Goal: Task Accomplishment & Management: Complete application form

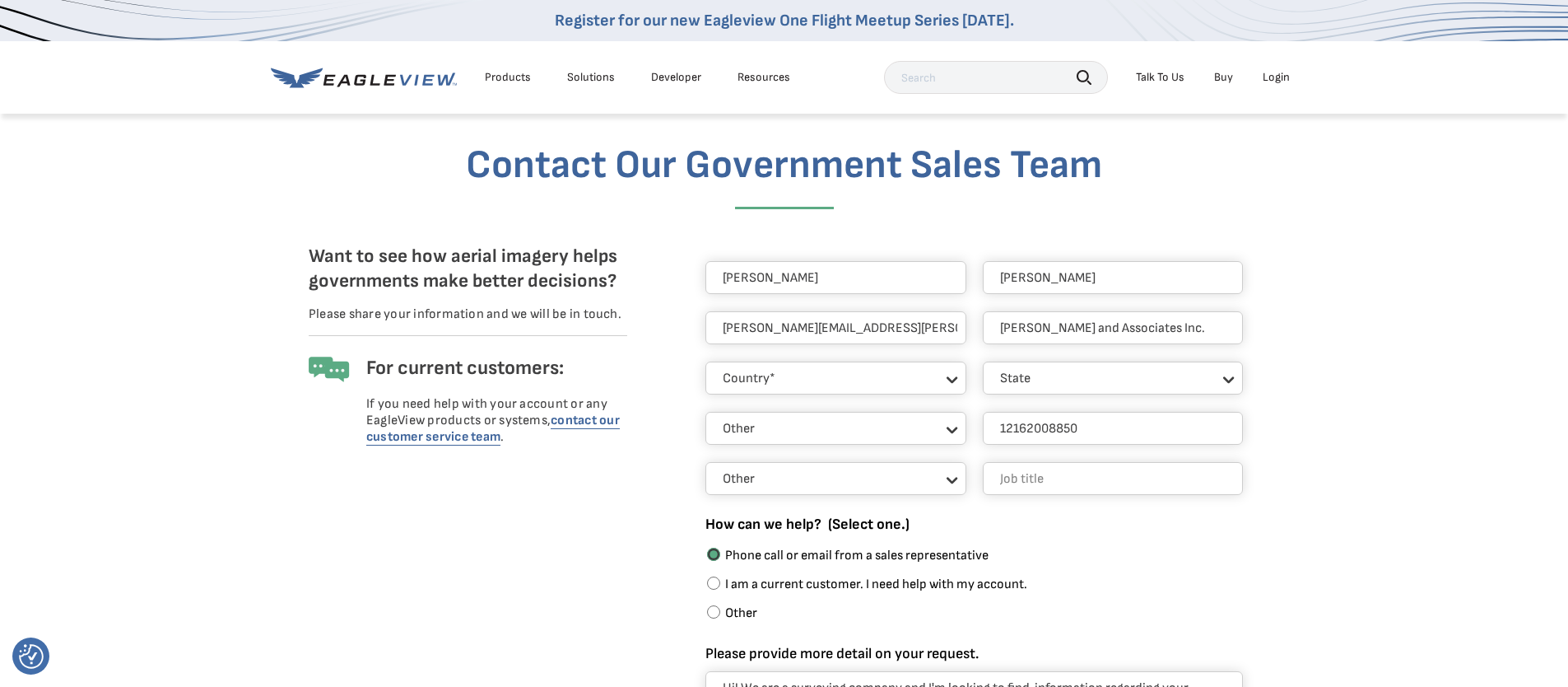
select select "[GEOGRAPHIC_DATA]"
select select "[US_STATE]"
select select "Other"
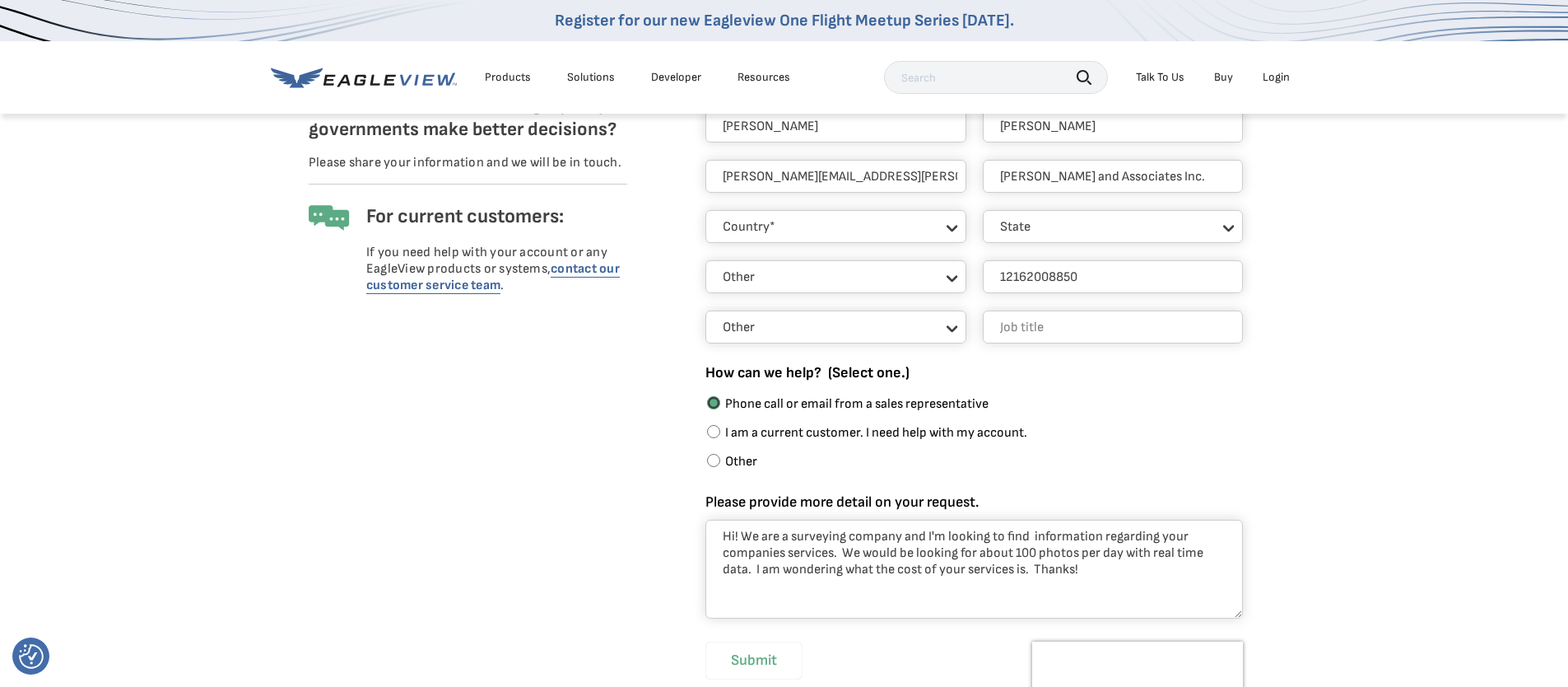
click at [775, 662] on input "Submit" at bounding box center [754, 660] width 97 height 38
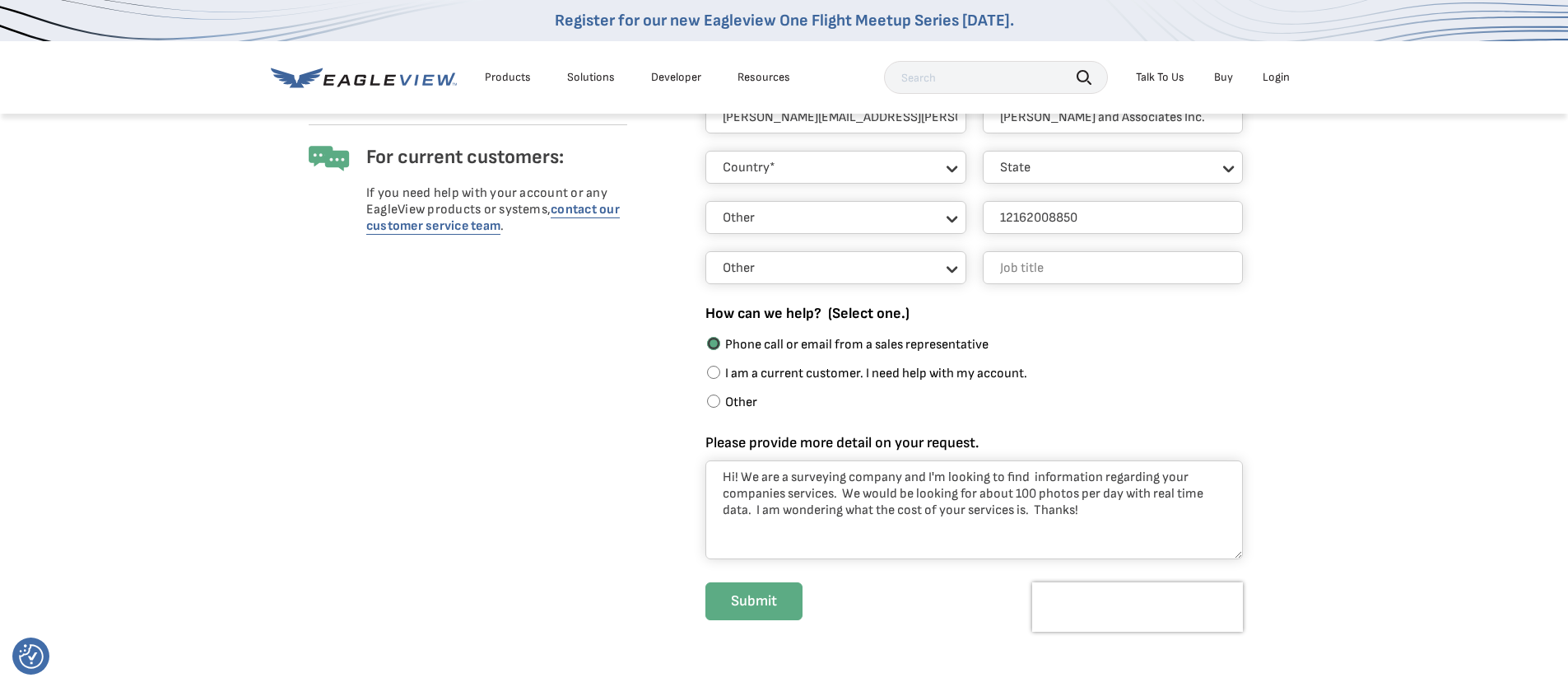
scroll to position [286, 0]
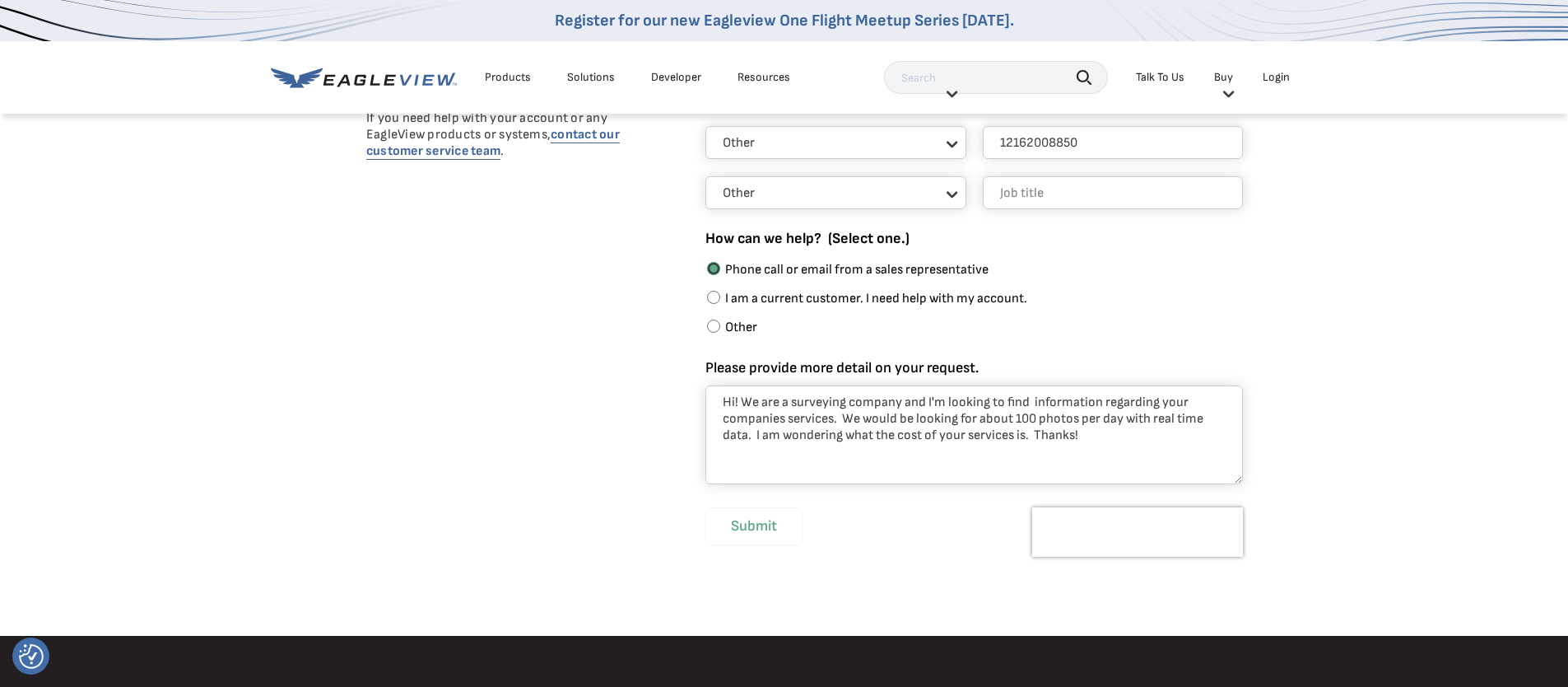
click at [732, 531] on input "Submit" at bounding box center [754, 526] width 97 height 38
click at [735, 529] on input "Submit" at bounding box center [754, 526] width 97 height 38
click at [736, 530] on input "Submit" at bounding box center [754, 526] width 97 height 38
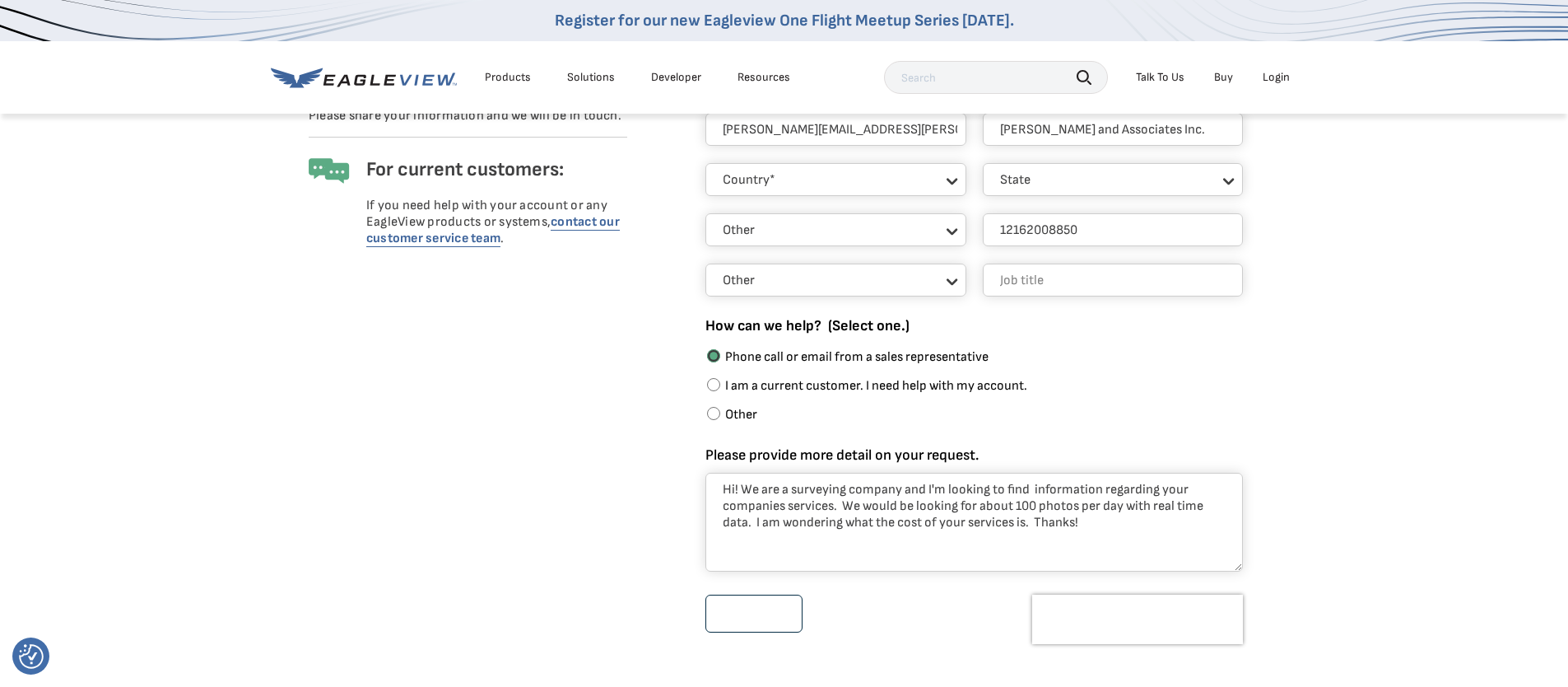
scroll to position [179, 0]
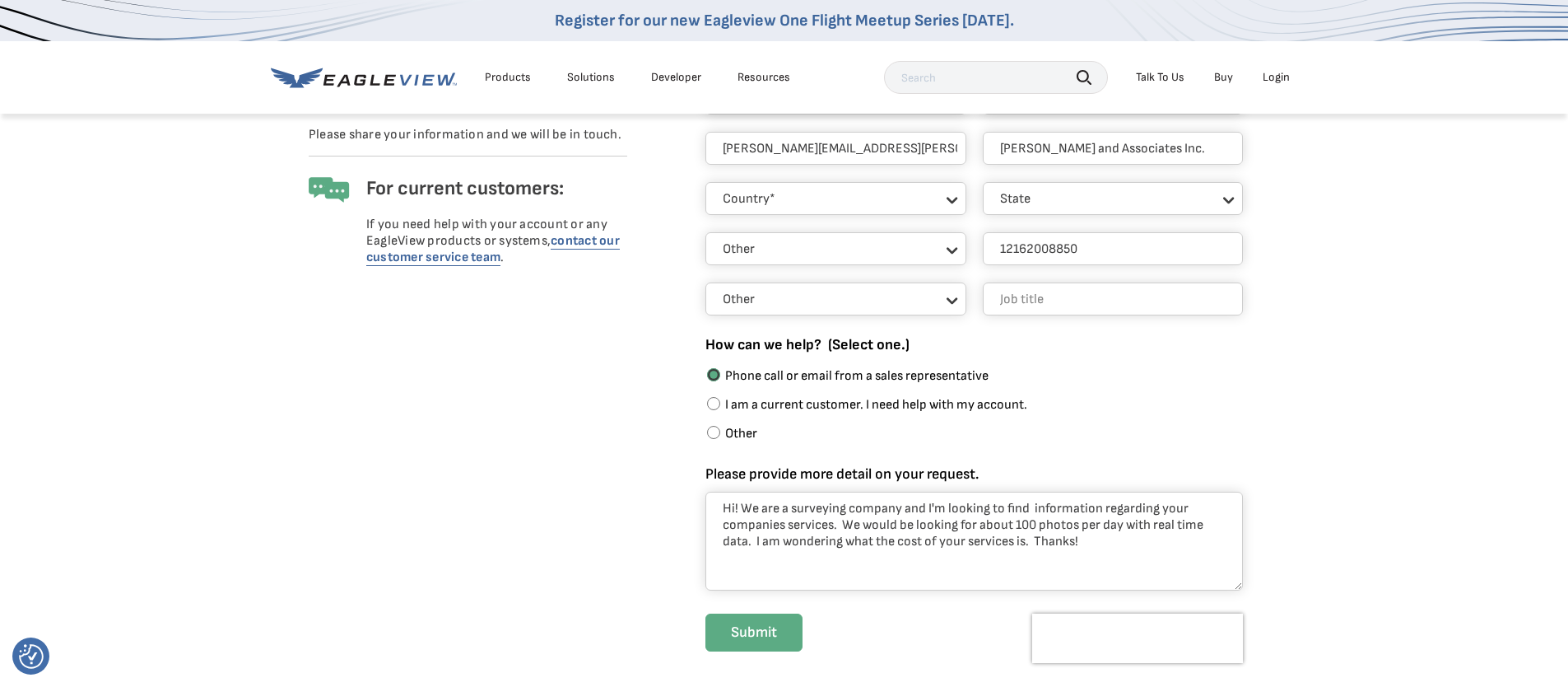
drag, startPoint x: 1081, startPoint y: 544, endPoint x: 701, endPoint y: 509, distance: 381.6
click at [701, 509] on div "Nicole Edwards nicolee@mcsteen.com McSteen and Associates Inc. Country* United …" at bounding box center [962, 364] width 620 height 656
click at [1156, 75] on div "Talk To Us" at bounding box center [1160, 78] width 48 height 15
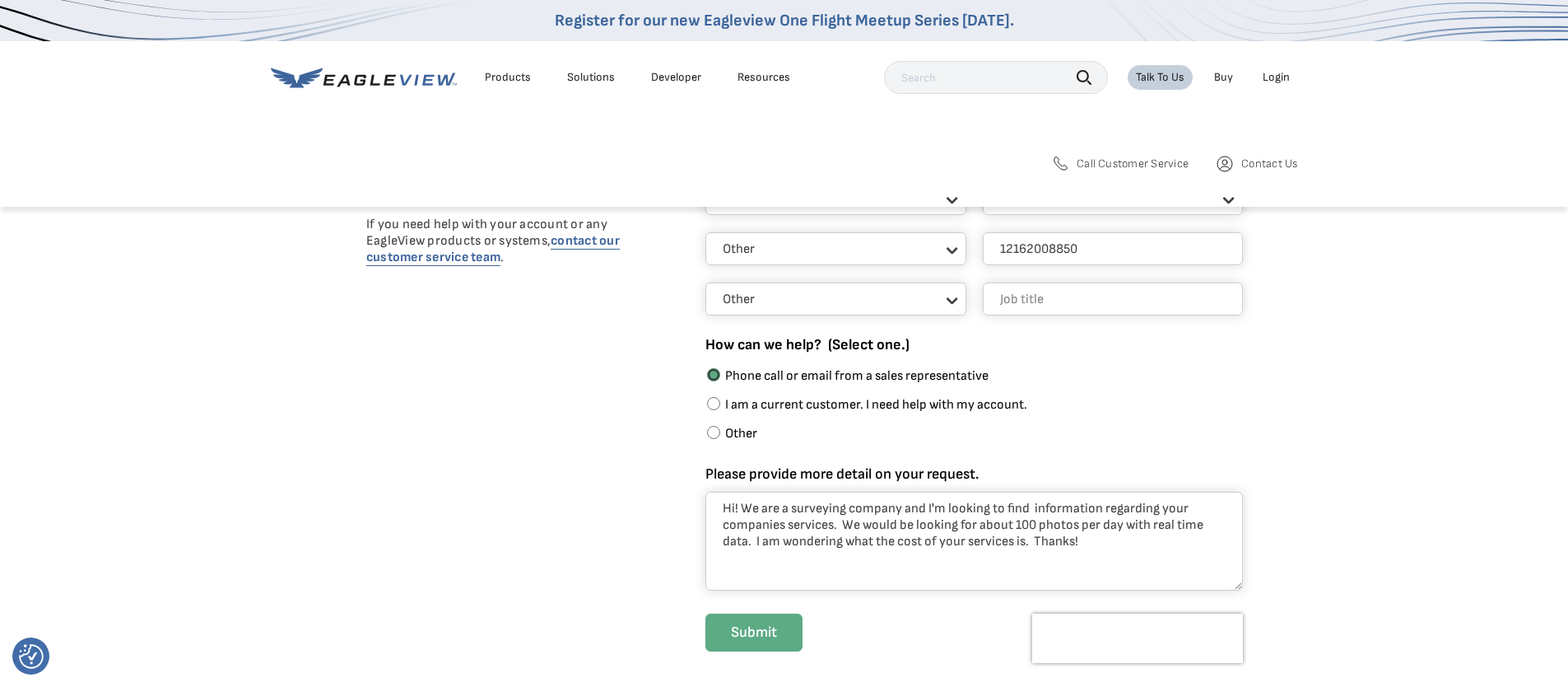
click at [1276, 160] on span "Contact Us" at bounding box center [1269, 164] width 56 height 15
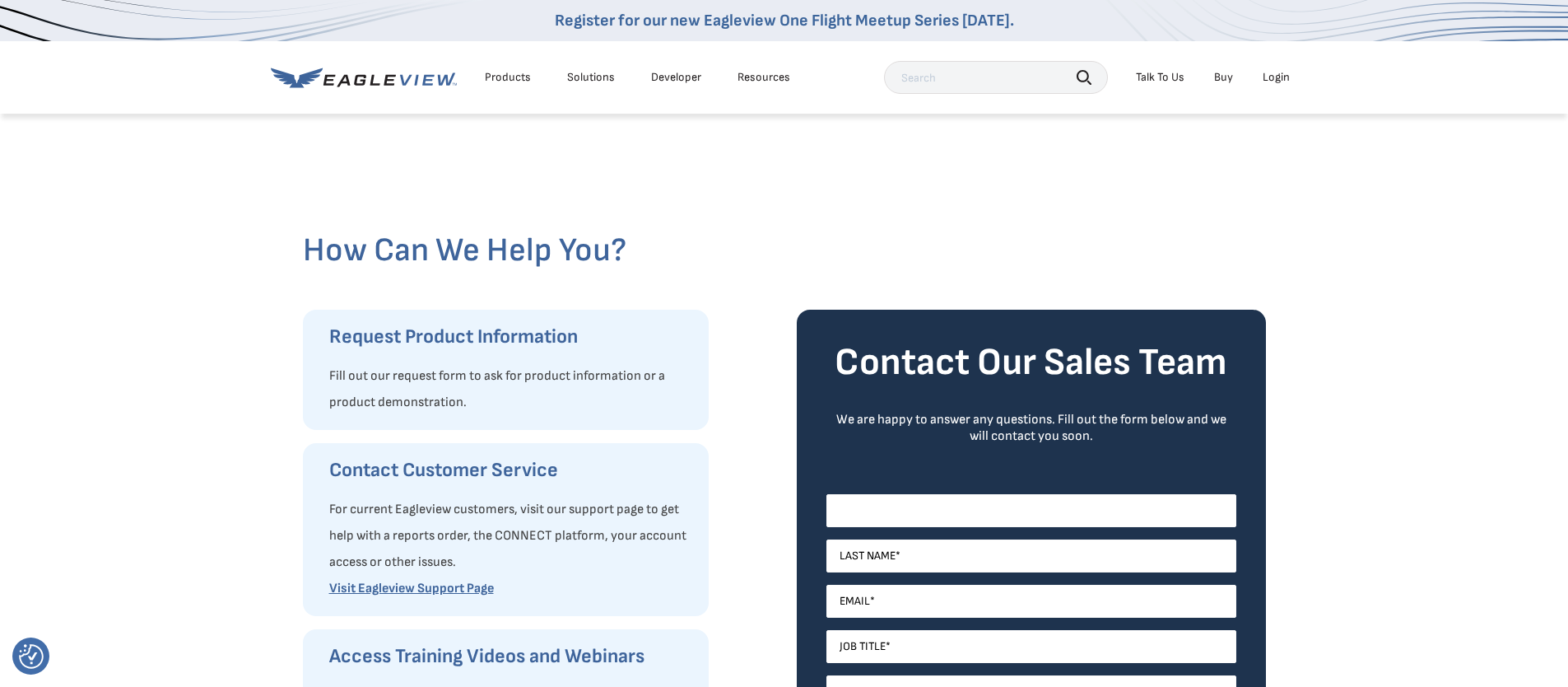
click at [892, 503] on input "First Name *" at bounding box center [1031, 511] width 410 height 33
type input "[PERSON_NAME]"
type input "[PERSON_NAME][EMAIL_ADDRESS][PERSON_NAME][DOMAIN_NAME]"
type input "[PERSON_NAME] and Associates Inc."
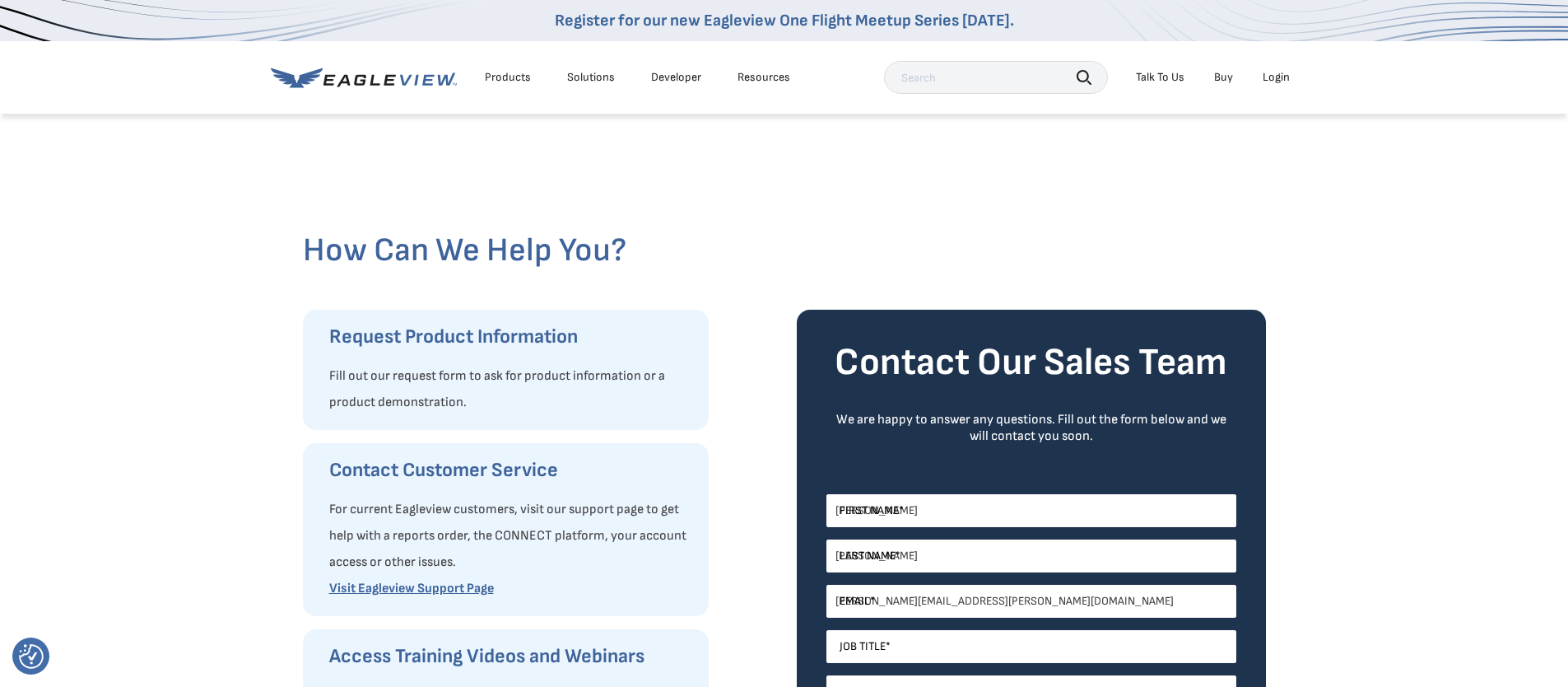
select select "[GEOGRAPHIC_DATA]"
type input "2162008850"
select select "[US_STATE]"
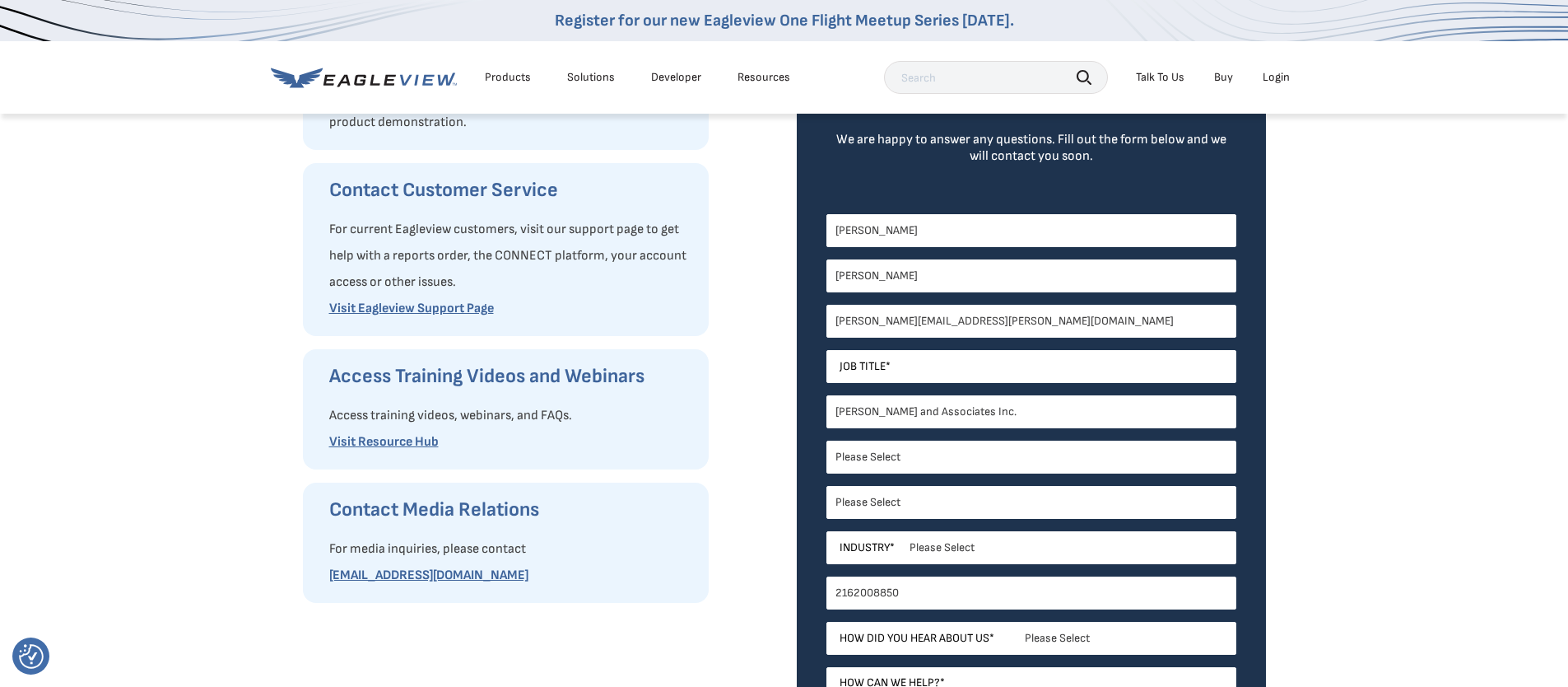
scroll to position [338, 0]
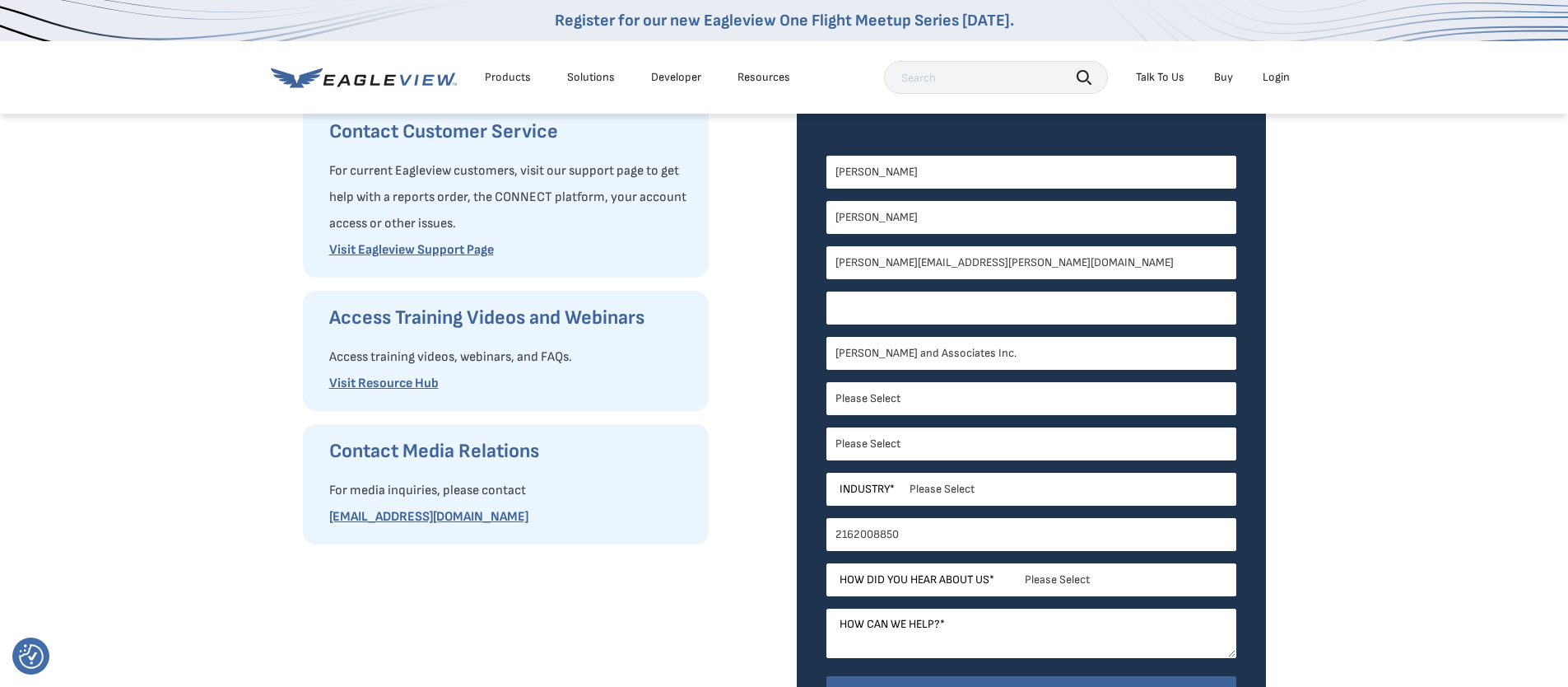
click at [861, 303] on input "Job Title *" at bounding box center [1031, 308] width 410 height 33
type input "Executive Assistant"
click at [1011, 492] on select "Please Select Architects & Engineering Construction Electric/Gas Utilities Gove…" at bounding box center [1031, 489] width 410 height 33
select select "Other"
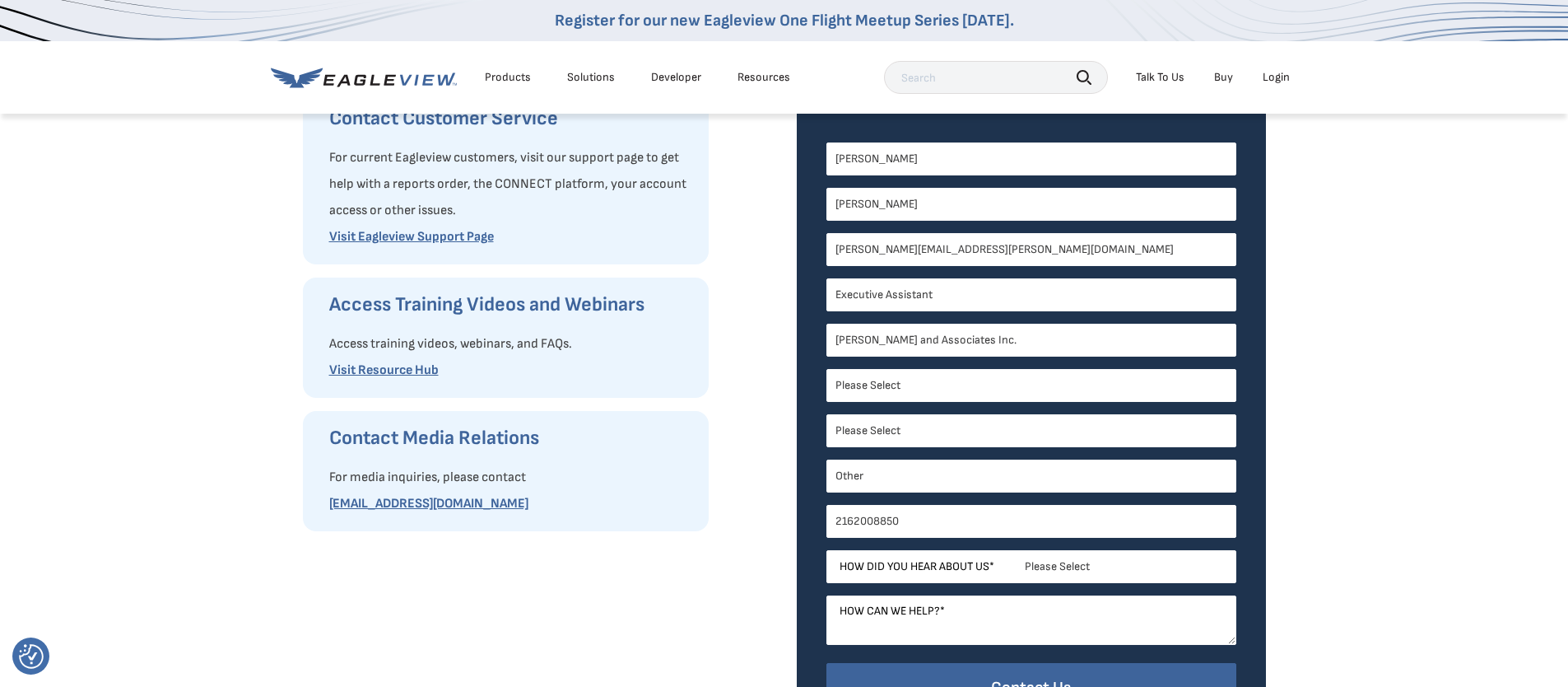
scroll to position [365, 0]
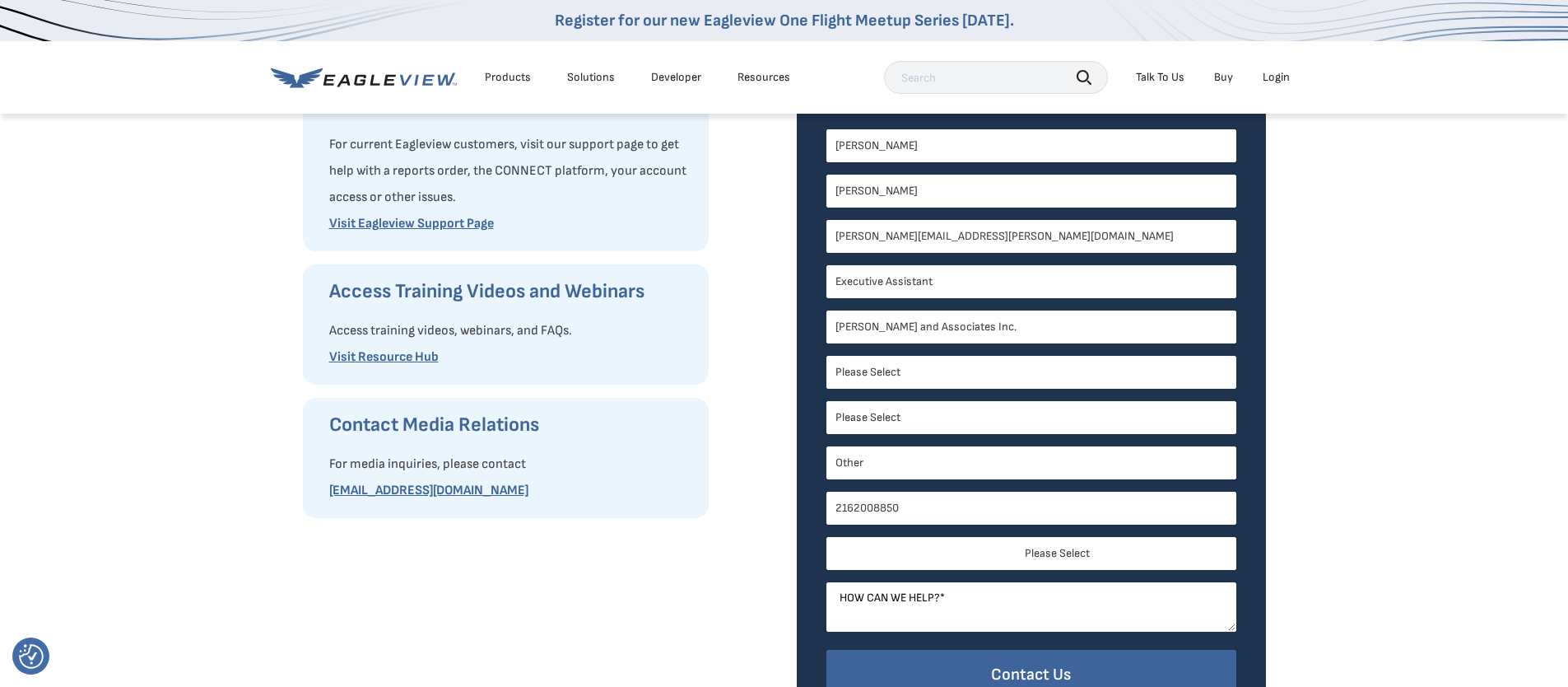
click at [979, 564] on select "Please Select Search Engine Social Media Word of Mouth Podcast Online Advertise…" at bounding box center [1031, 554] width 410 height 33
select select "Other"
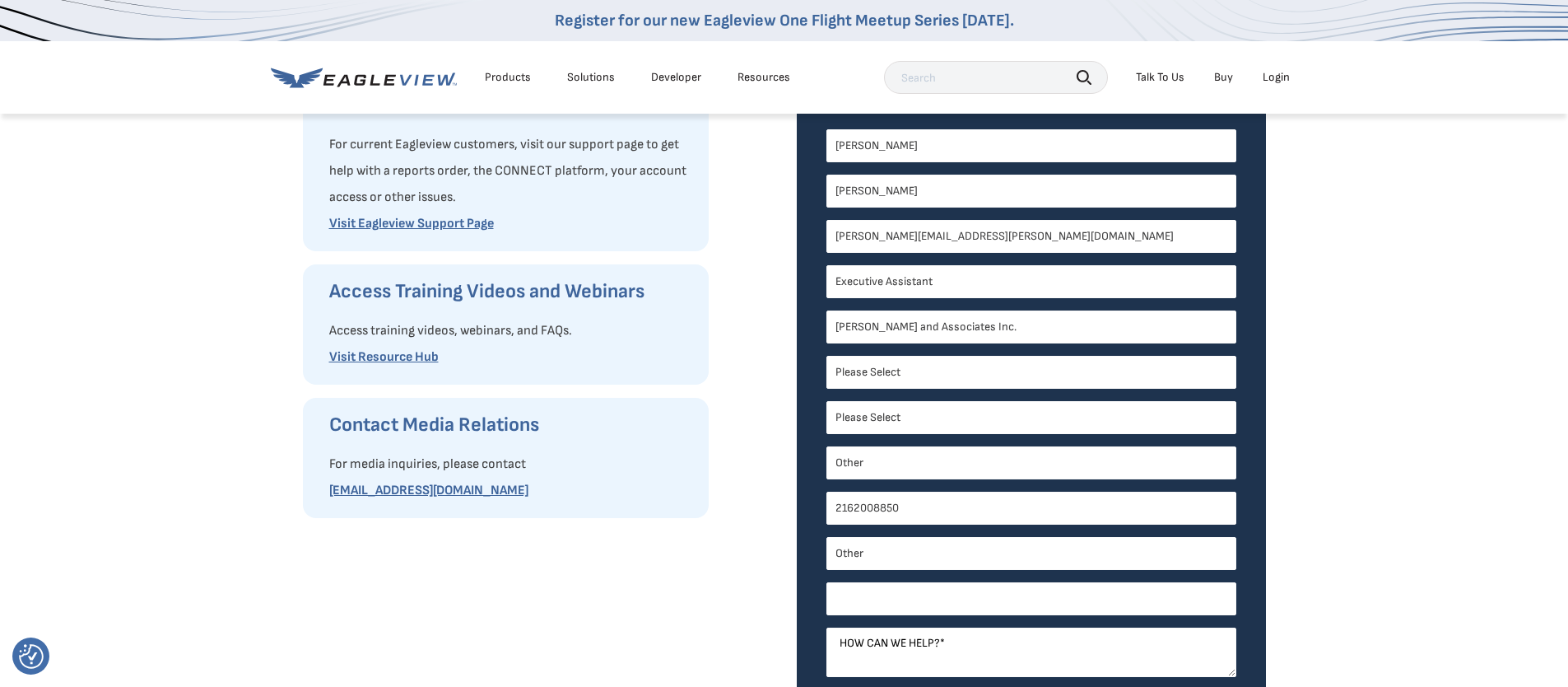
click at [912, 603] on input "Other *" at bounding box center [1031, 599] width 410 height 33
click at [944, 670] on textarea "How can we help? *" at bounding box center [1031, 652] width 410 height 49
click at [904, 586] on input "Other *" at bounding box center [1031, 599] width 410 height 33
click at [906, 653] on textarea "How can we help? *" at bounding box center [1031, 652] width 410 height 49
type textarea "I am looking for information on the cost of your photo services for our land su…"
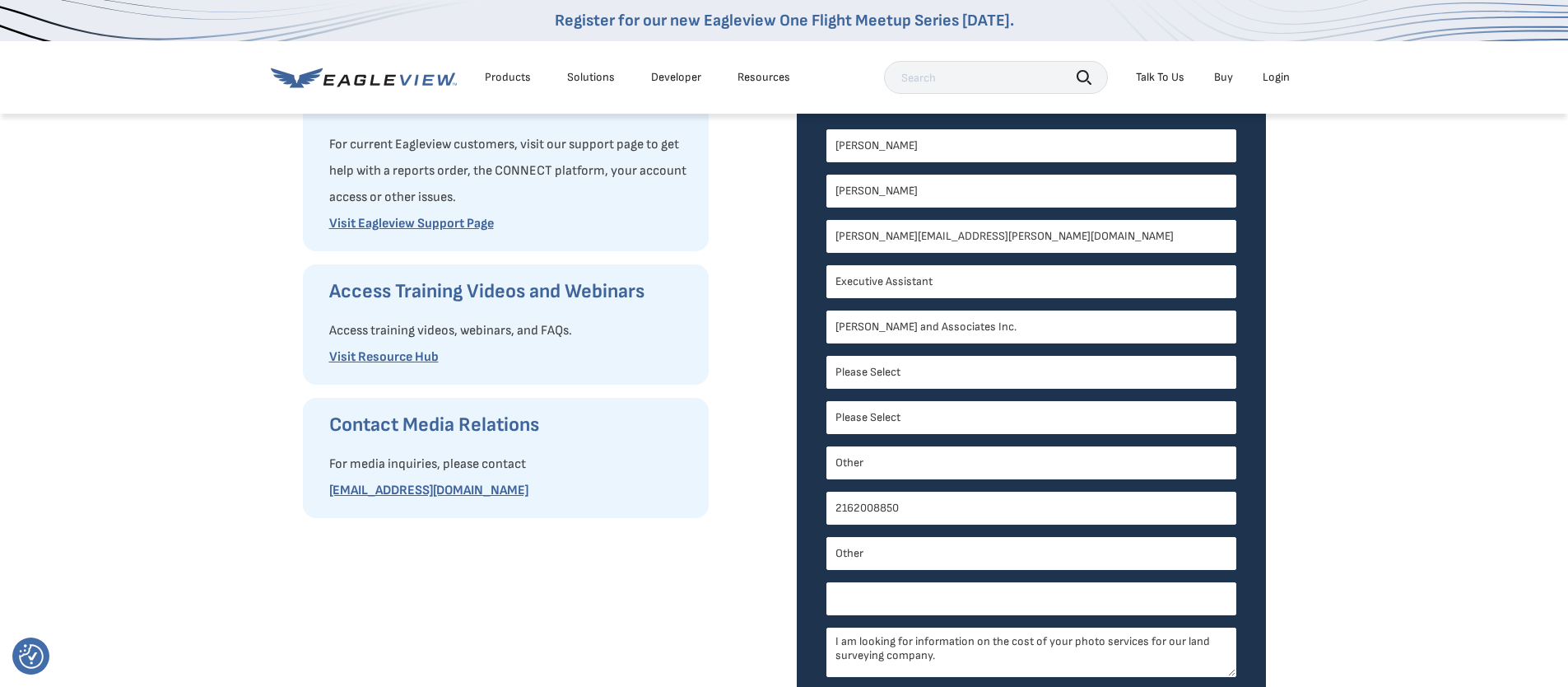
click at [916, 604] on input "Other *" at bounding box center [1031, 599] width 410 height 33
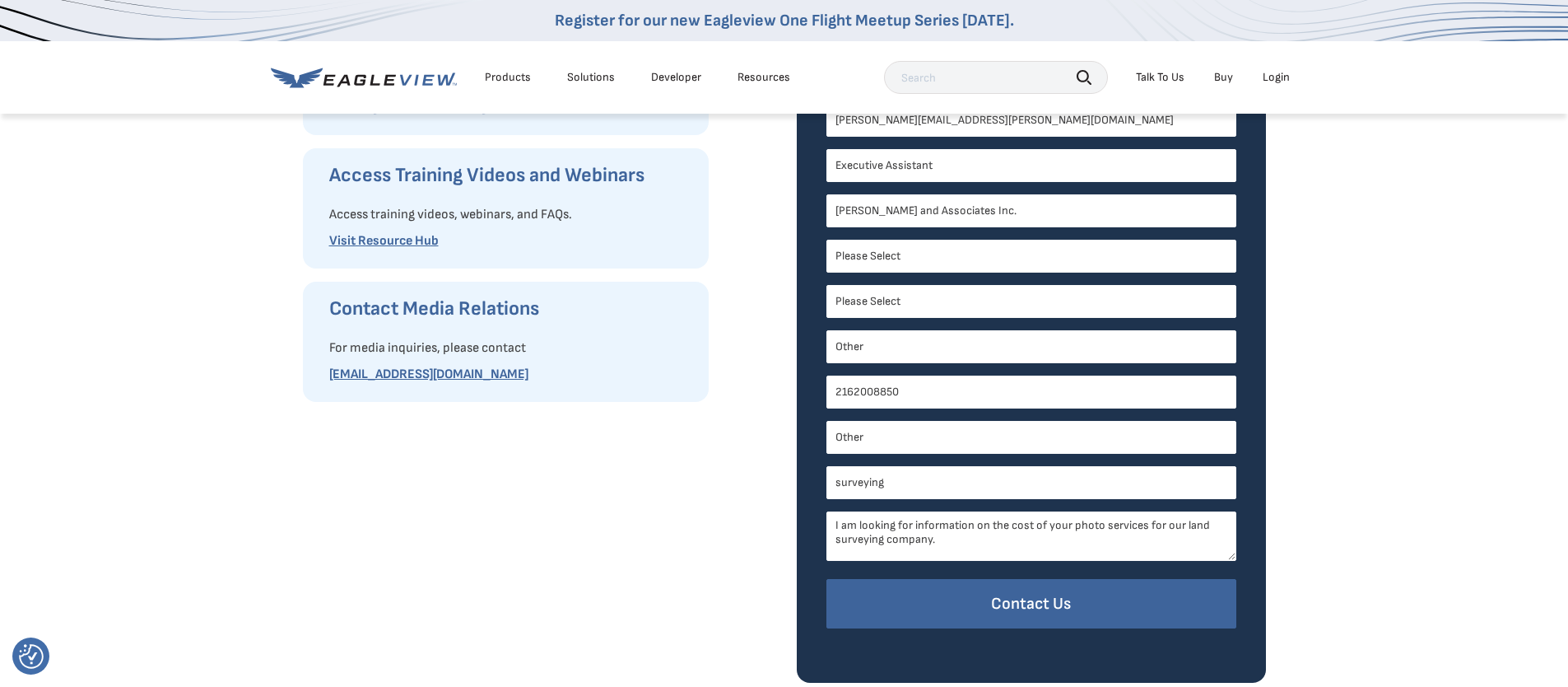
scroll to position [484, 0]
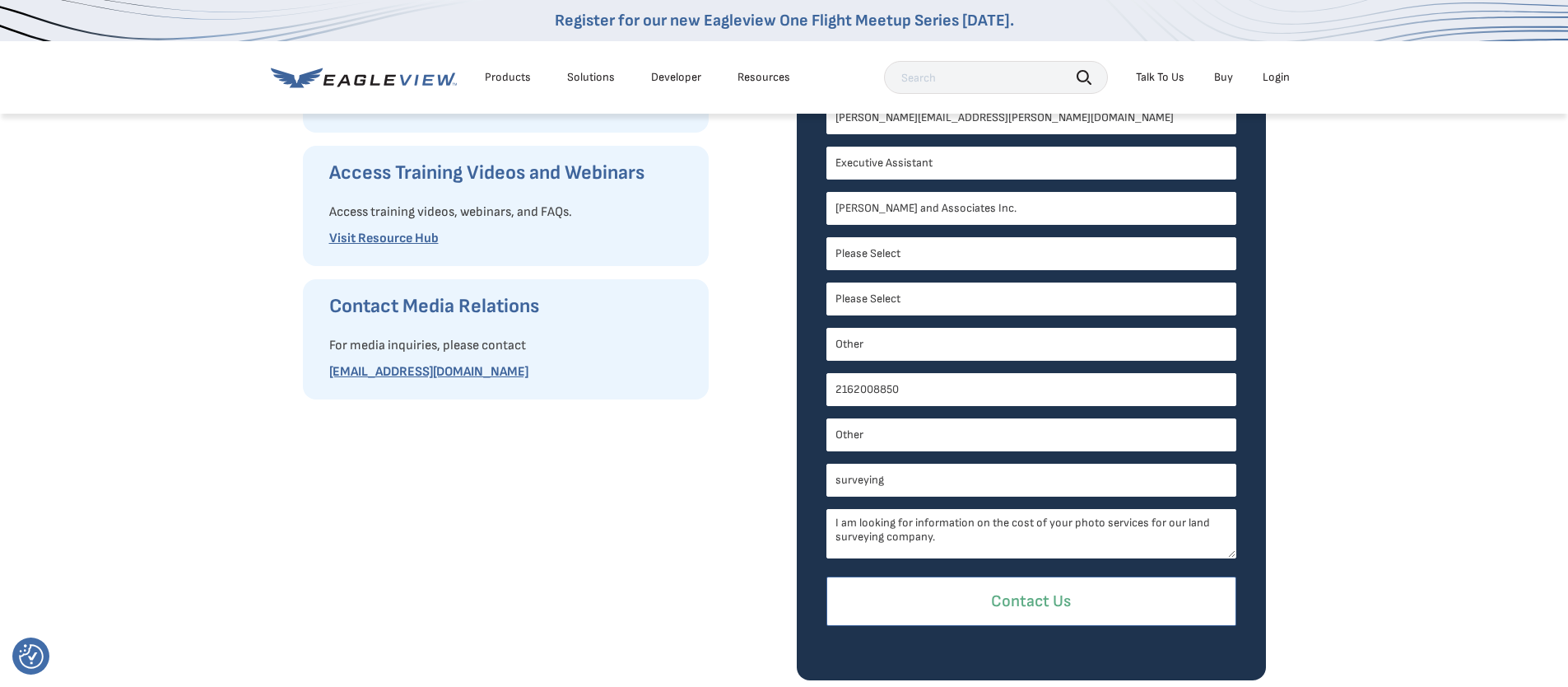
type input "surveying"
click at [1062, 608] on input "Contact Us" at bounding box center [1031, 602] width 410 height 50
